Goal: Task Accomplishment & Management: Complete application form

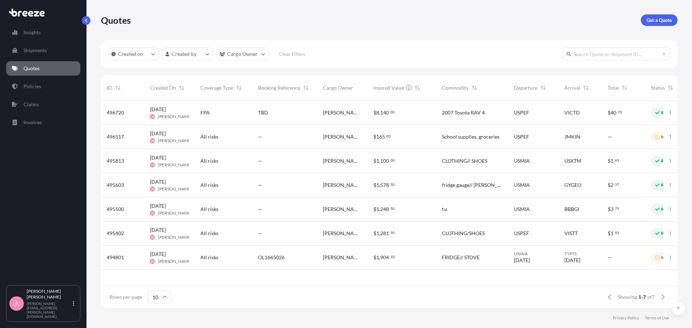
scroll to position [206, 571]
click at [164, 134] on span "[DATE]" at bounding box center [158, 133] width 16 height 7
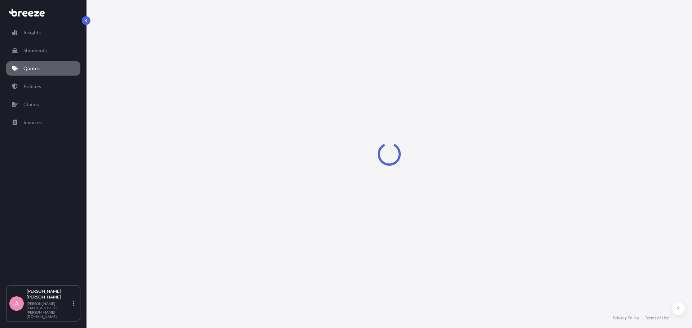
select select "Sea"
select select "1"
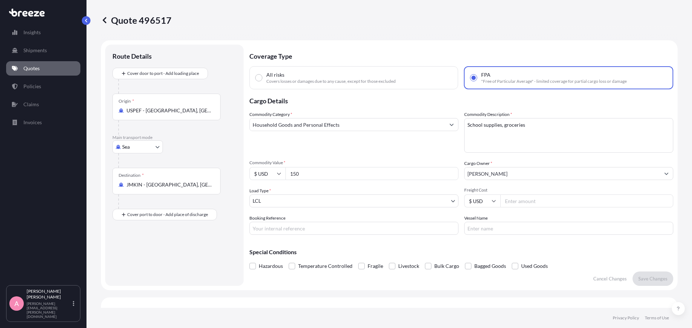
click at [524, 176] on input "[PERSON_NAME]" at bounding box center [561, 173] width 195 height 13
type input "[PERSON_NAME]"
click at [649, 280] on p "Save Changes" at bounding box center [652, 278] width 29 height 7
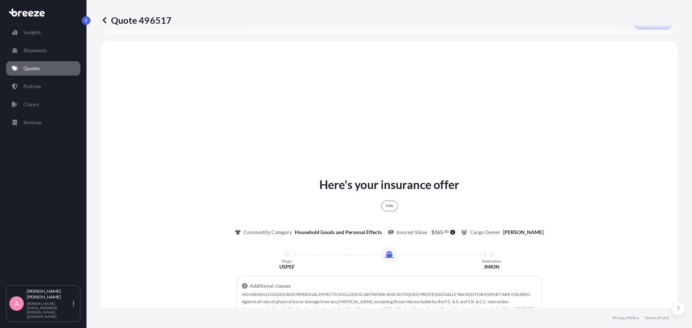
scroll to position [262, 0]
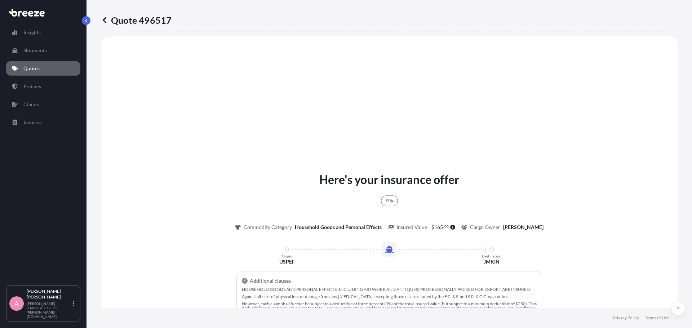
select select "Sea"
select select "1"
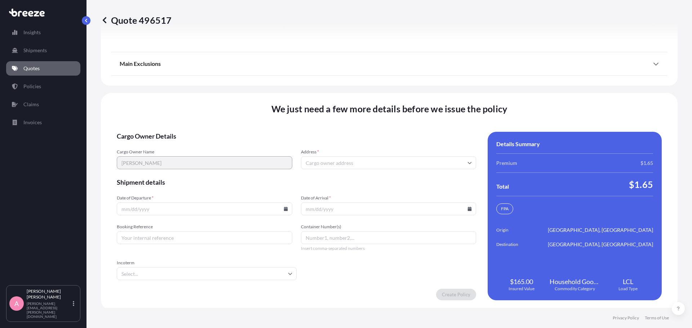
scroll to position [1033, 0]
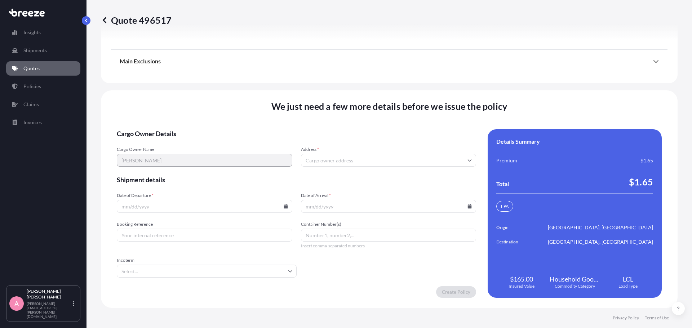
click at [334, 163] on input "Address *" at bounding box center [388, 160] width 175 height 13
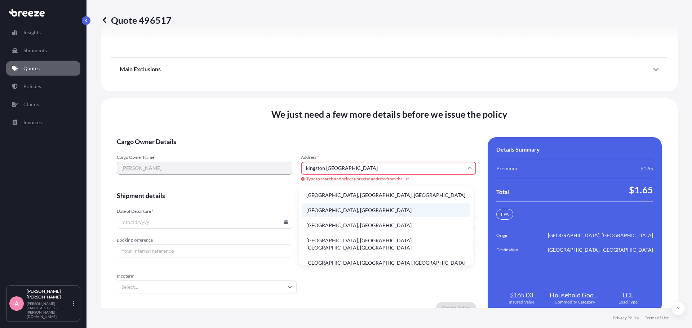
click at [336, 208] on li "[GEOGRAPHIC_DATA], [GEOGRAPHIC_DATA]" at bounding box center [386, 211] width 168 height 14
type input "[GEOGRAPHIC_DATA], [GEOGRAPHIC_DATA]"
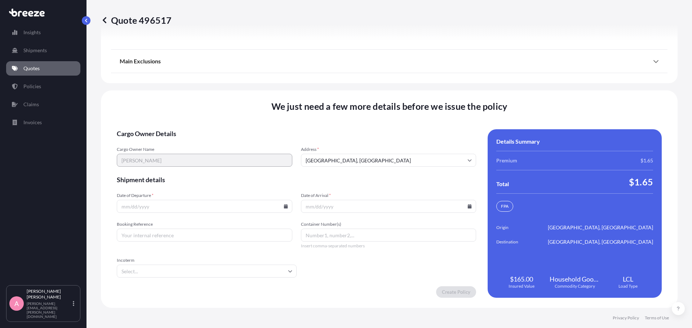
click at [258, 208] on input "Date of Departure *" at bounding box center [204, 206] width 175 height 13
click at [284, 207] on icon at bounding box center [286, 206] width 4 height 4
click at [231, 154] on button "23" at bounding box center [225, 153] width 12 height 12
type input "[DATE]"
click at [325, 204] on input "Date of Arrival *" at bounding box center [388, 206] width 175 height 13
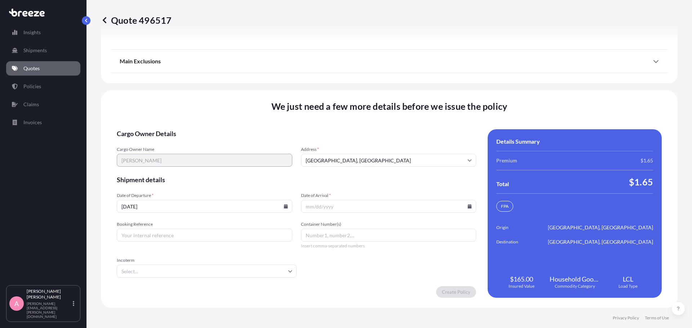
click at [468, 207] on icon at bounding box center [470, 206] width 4 height 4
click at [413, 170] on button "30" at bounding box center [408, 166] width 12 height 12
type input "[DATE]"
click at [134, 232] on input "Booking Reference" at bounding box center [204, 235] width 175 height 13
click at [28, 66] on p "Quotes" at bounding box center [31, 68] width 16 height 7
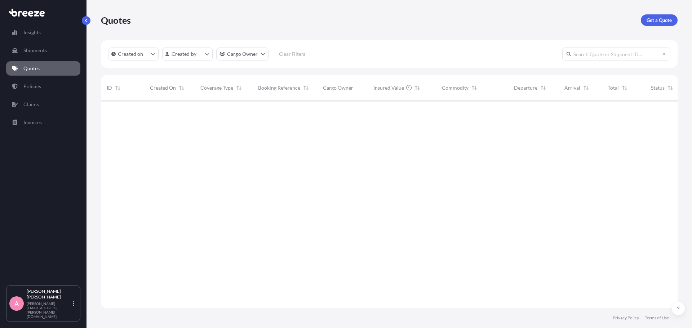
scroll to position [206, 571]
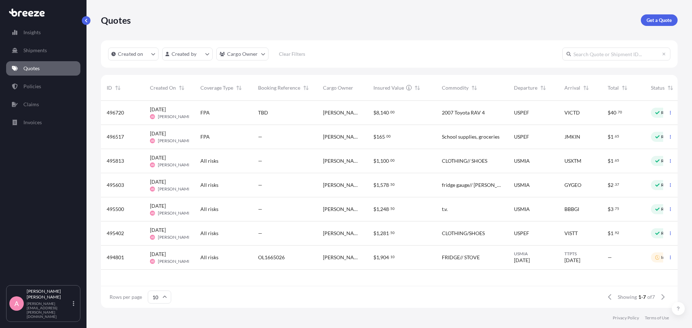
click at [348, 160] on div "[PERSON_NAME]" at bounding box center [342, 160] width 39 height 7
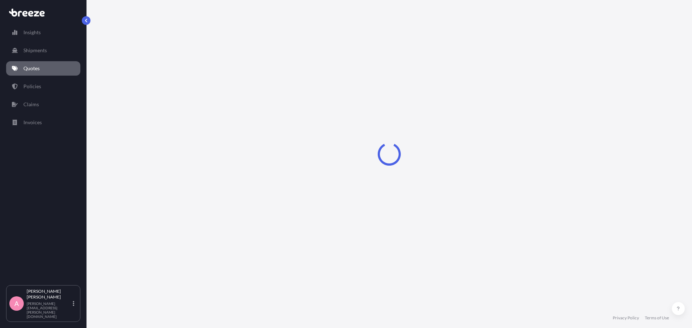
select select "Sea"
select select "1"
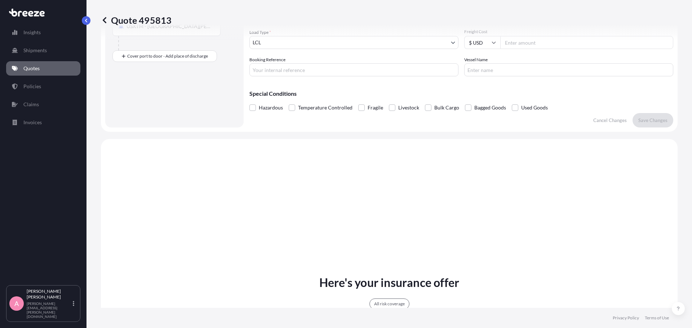
scroll to position [9, 0]
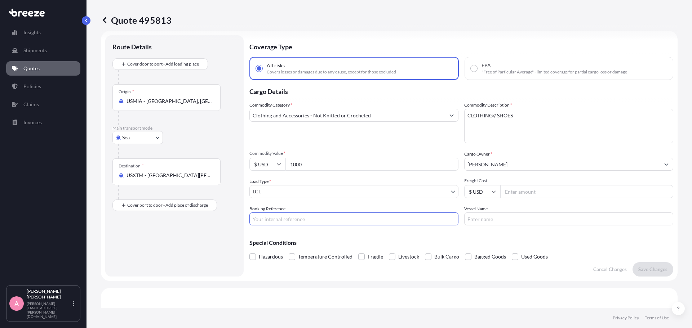
click at [296, 221] on input "Booking Reference" at bounding box center [353, 219] width 209 height 13
